Goal: Navigation & Orientation: Find specific page/section

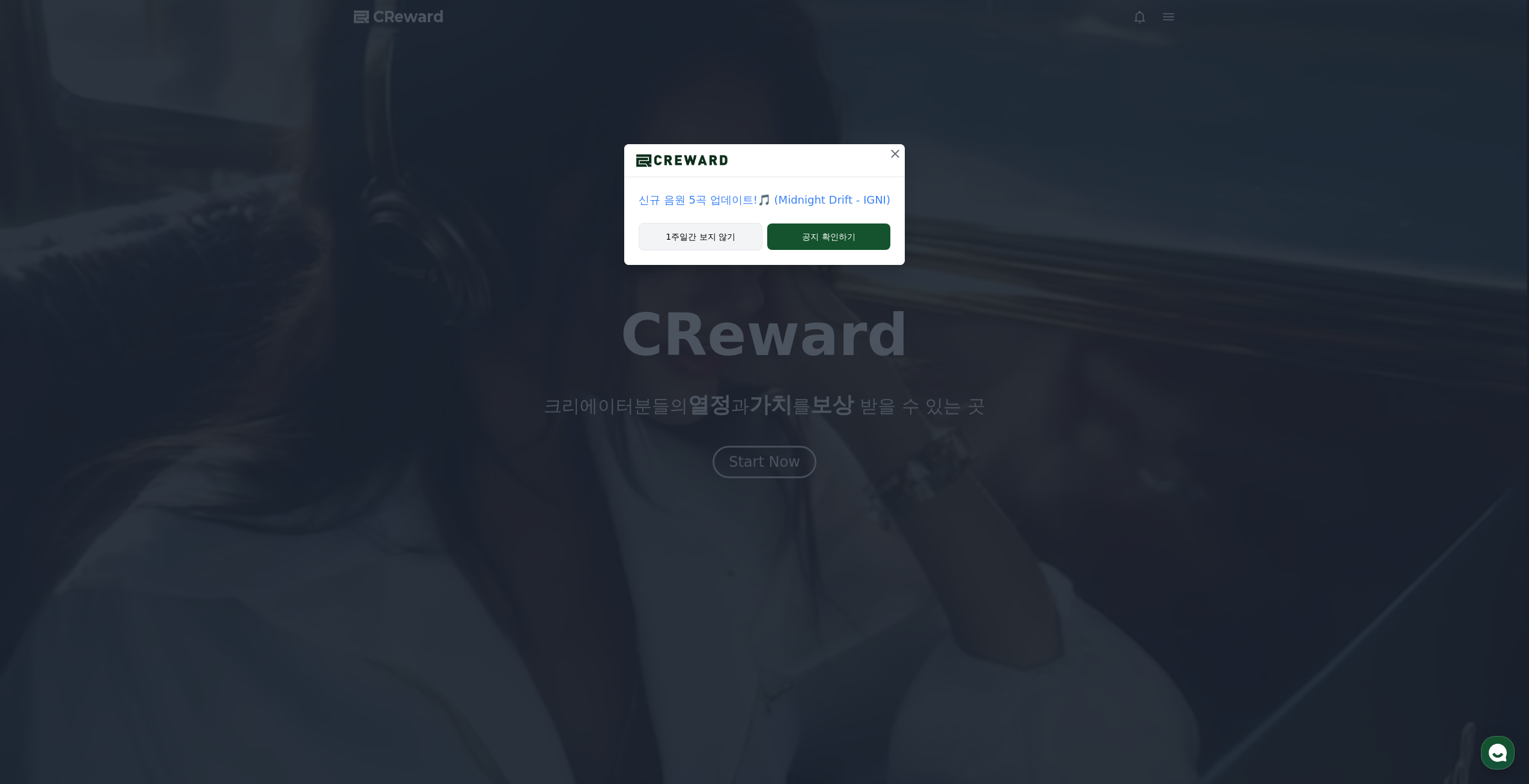
click at [738, 240] on button "1주일간 보지 않기" at bounding box center [701, 237] width 124 height 28
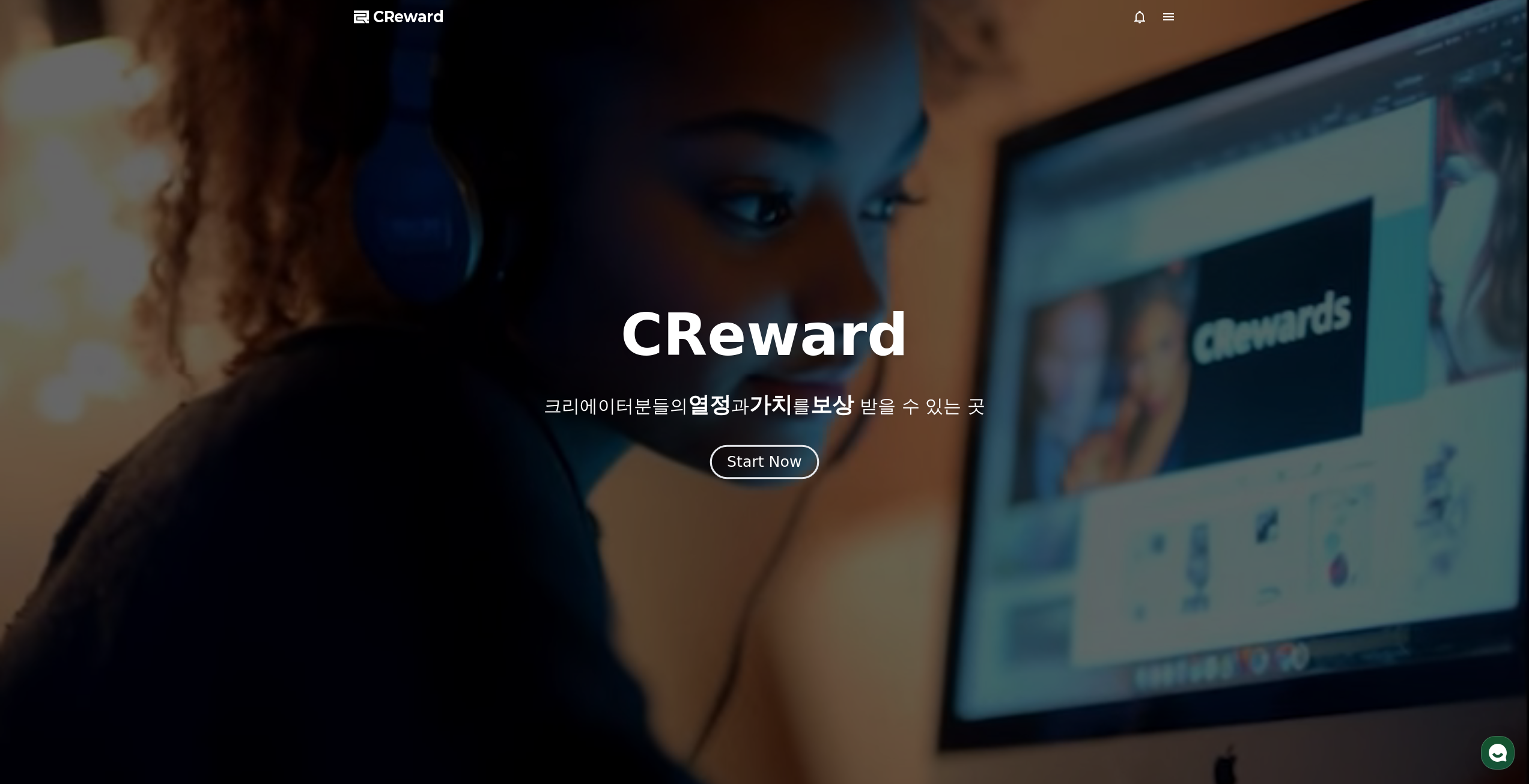
click at [784, 449] on button "Start Now" at bounding box center [764, 462] width 109 height 34
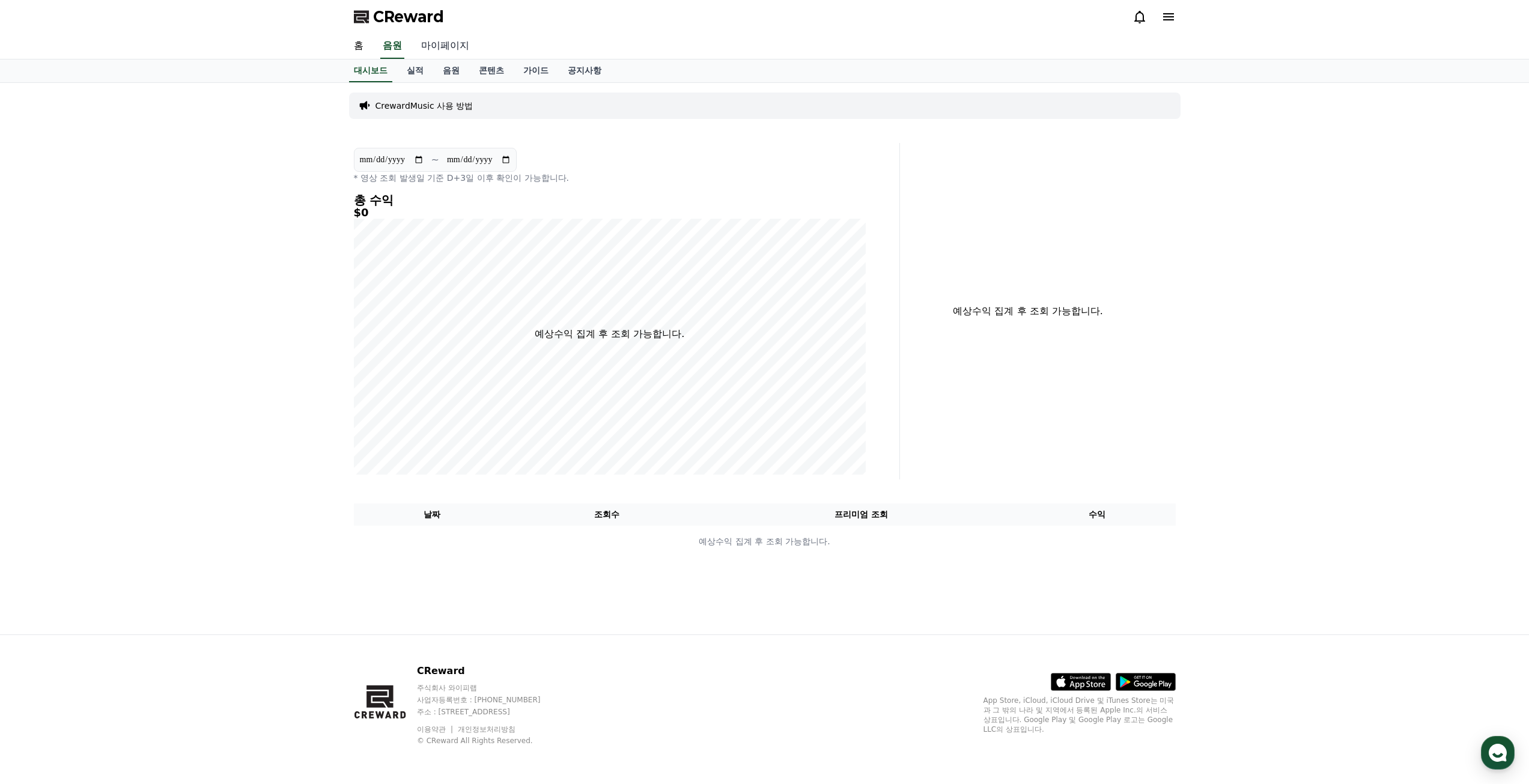
click at [434, 45] on link "마이페이지" at bounding box center [445, 46] width 67 height 25
select select "**********"
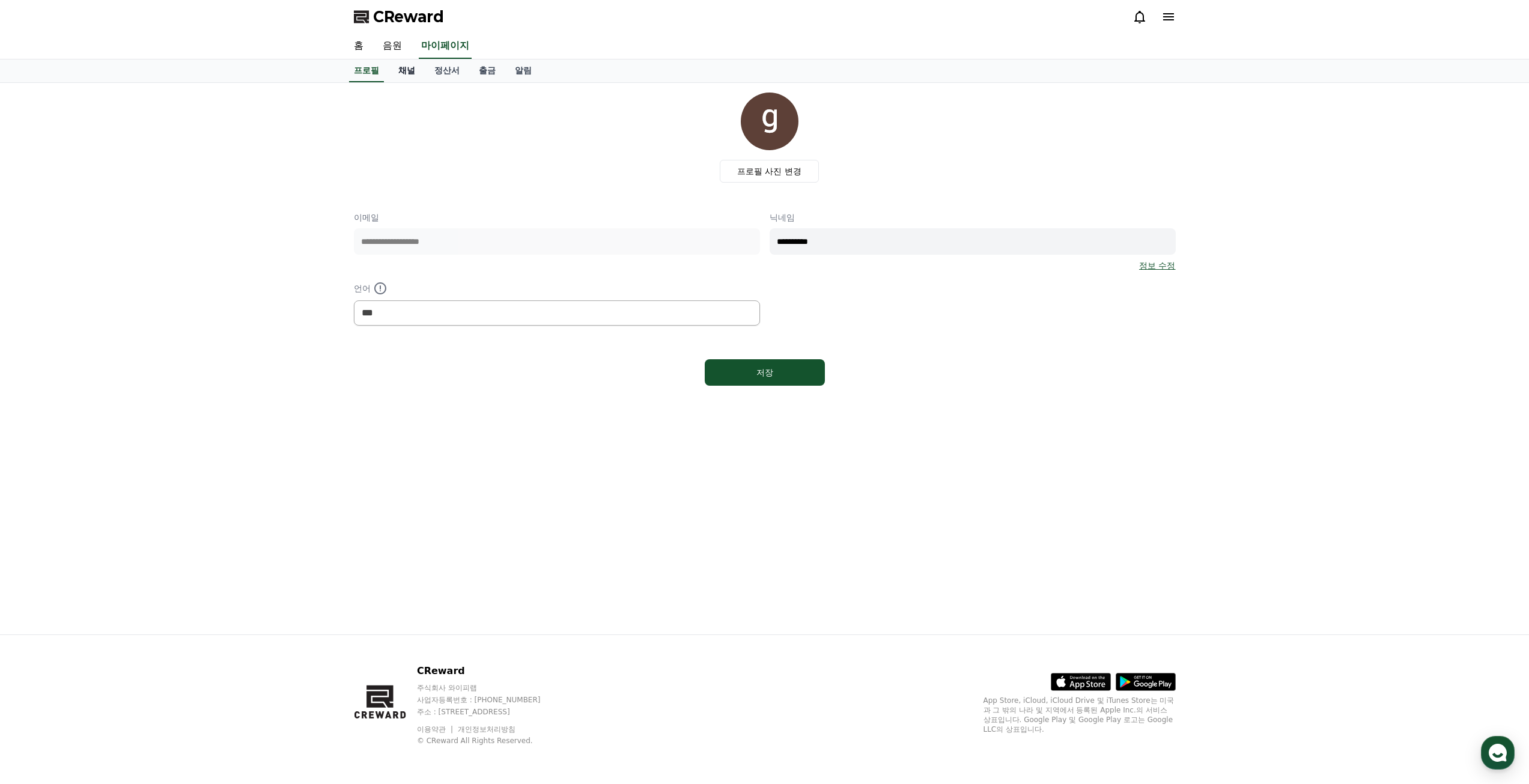
click at [410, 73] on link "채널" at bounding box center [407, 70] width 36 height 23
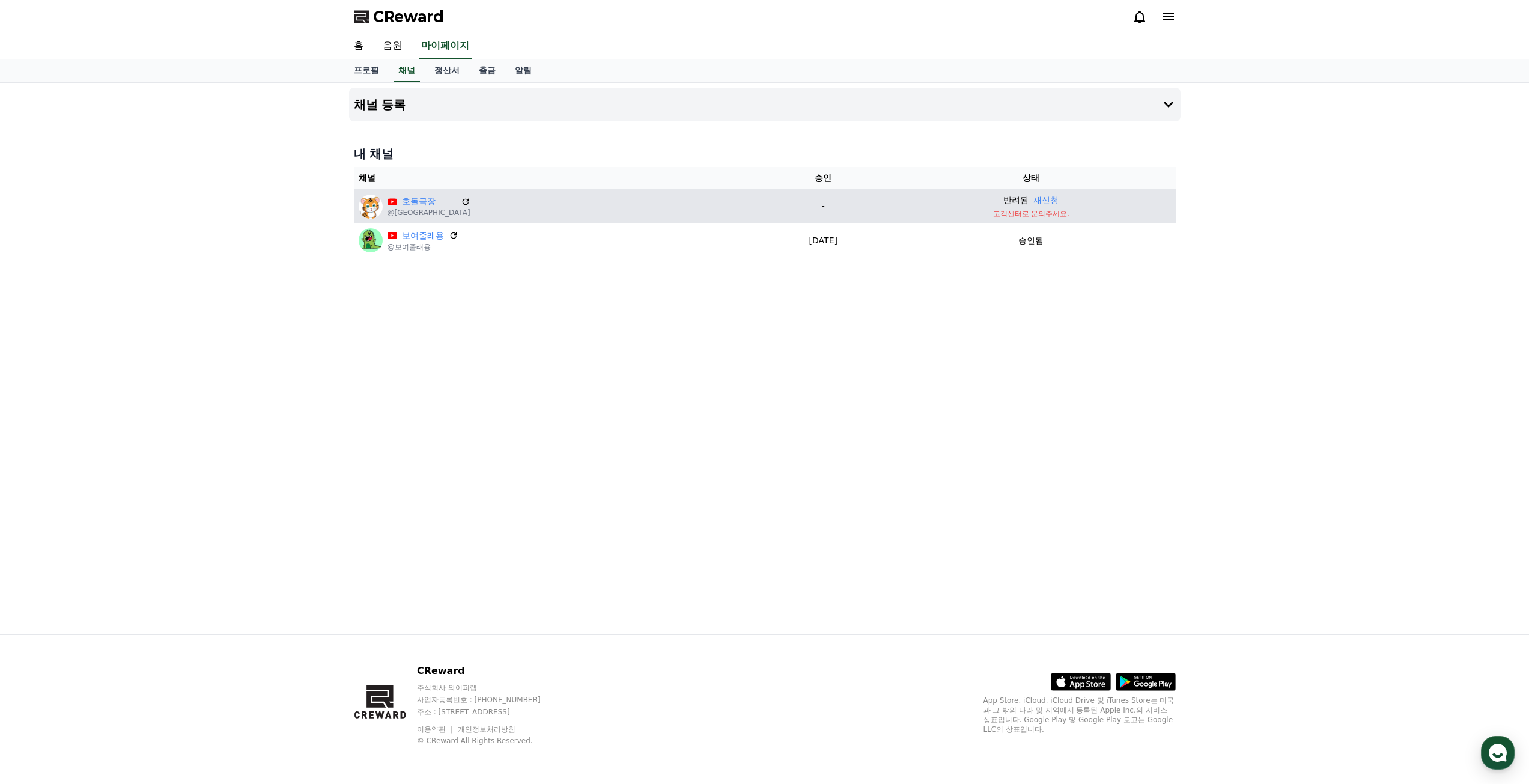
click at [1046, 215] on p "고객센터로 문의주세요." at bounding box center [1031, 214] width 279 height 10
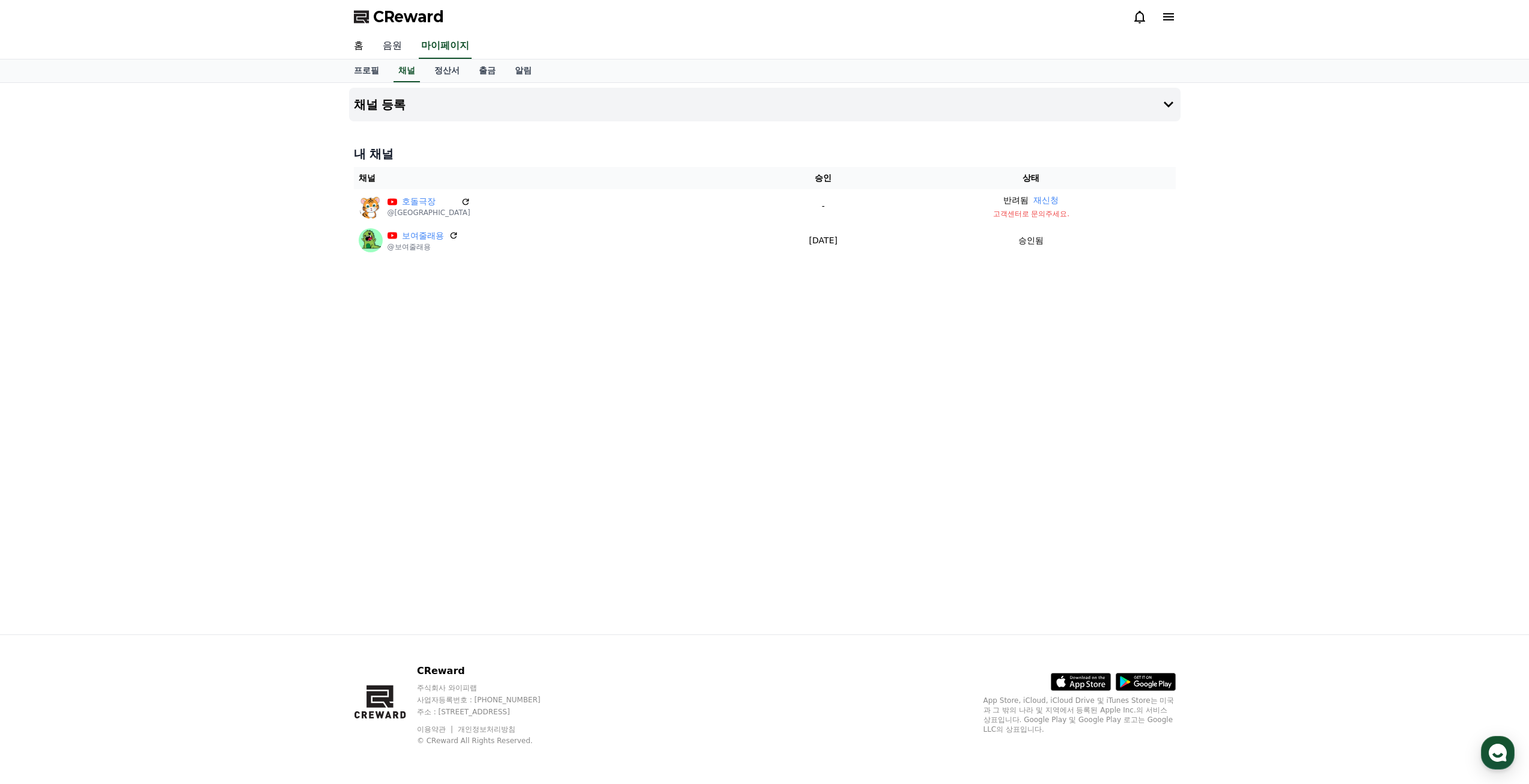
click at [387, 47] on link "음원" at bounding box center [392, 46] width 39 height 25
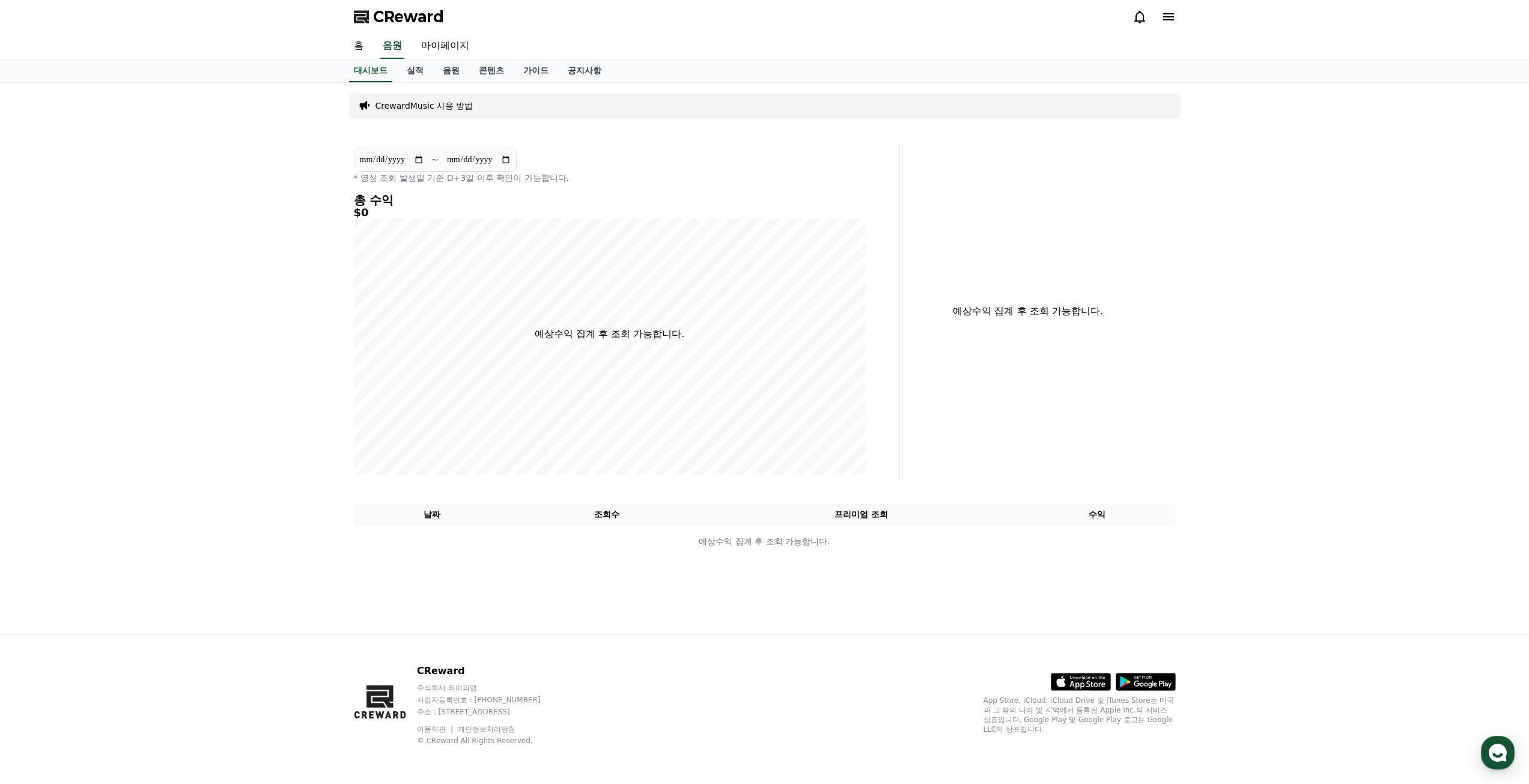
click at [363, 46] on link "홈" at bounding box center [359, 46] width 29 height 25
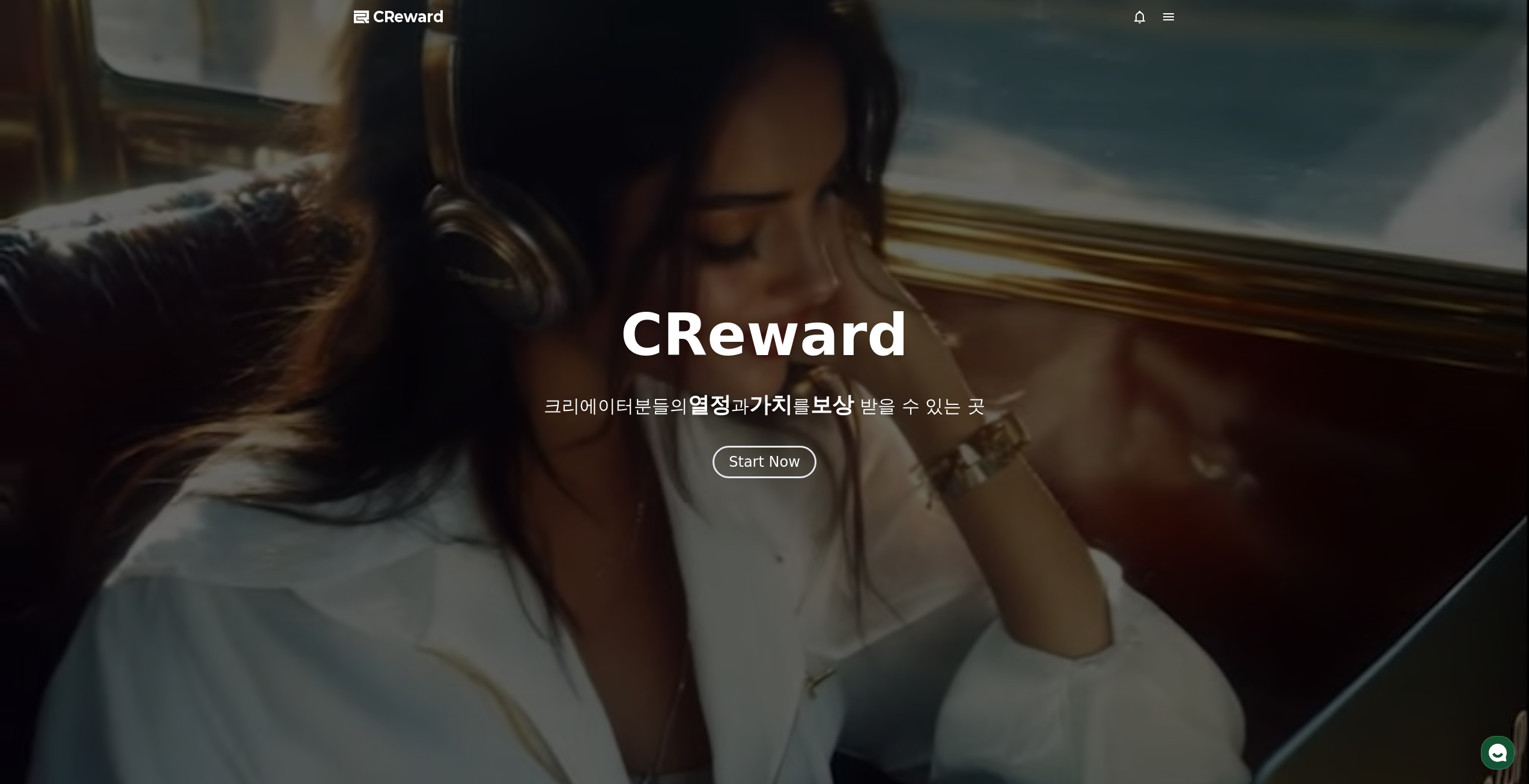
click at [394, 21] on span "CReward" at bounding box center [408, 17] width 71 height 19
